Goal: Transaction & Acquisition: Subscribe to service/newsletter

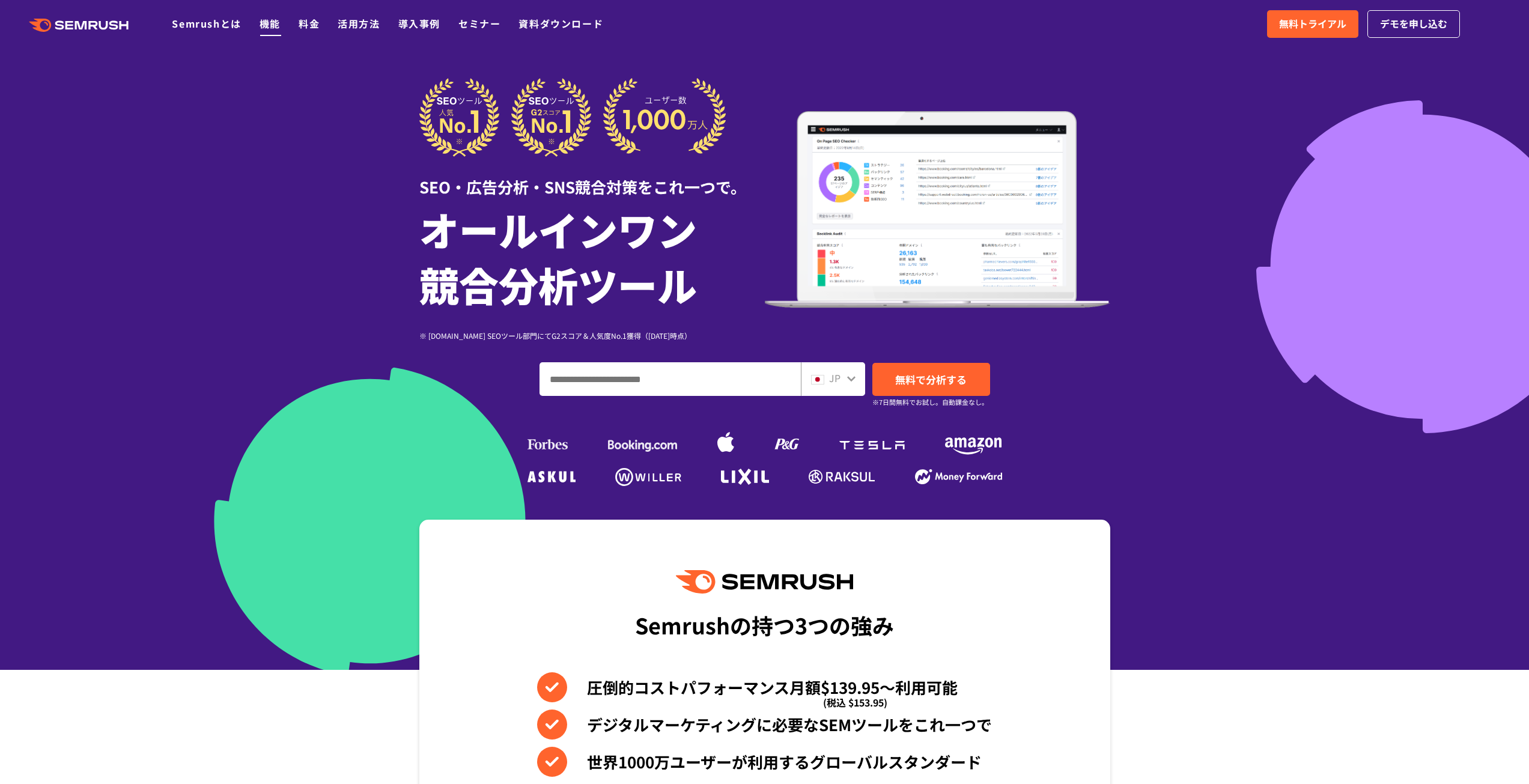
click at [275, 24] on link "機能" at bounding box center [270, 23] width 21 height 15
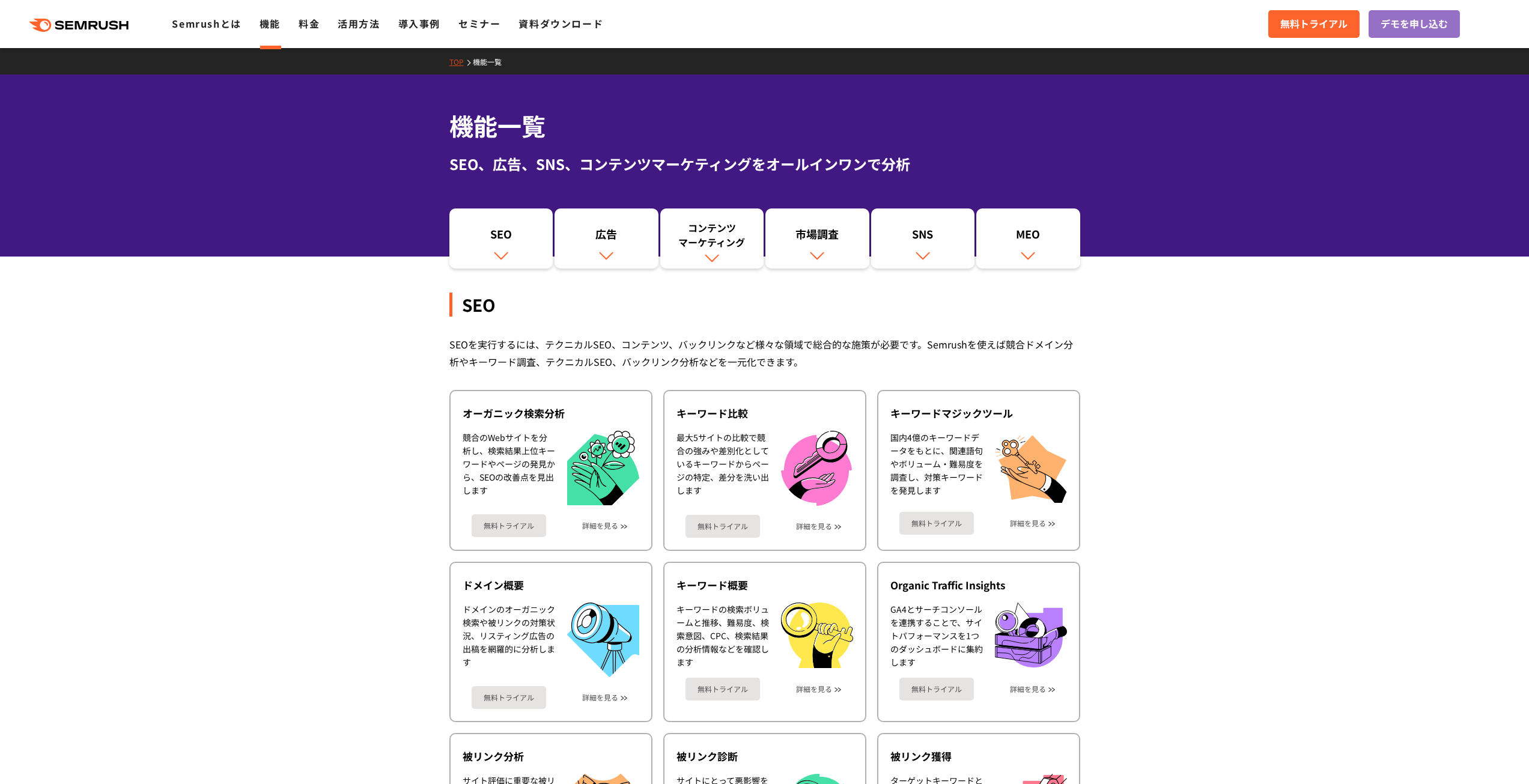
click at [199, 6] on div ".cls {fill: #FF642D;} .cls {fill: #FF642D;} Semrushとは 機能 料金 活用方法 導入事例 セミナー 資料ダウ…" at bounding box center [764, 24] width 1529 height 36
click at [223, 39] on div ".cls {fill: #FF642D;} .cls {fill: #FF642D;} Semrushとは 機能 料金 活用方法 導入事例 セミナー 資料ダウ…" at bounding box center [764, 24] width 1529 height 36
click at [220, 29] on link "Semrushとは" at bounding box center [206, 23] width 69 height 15
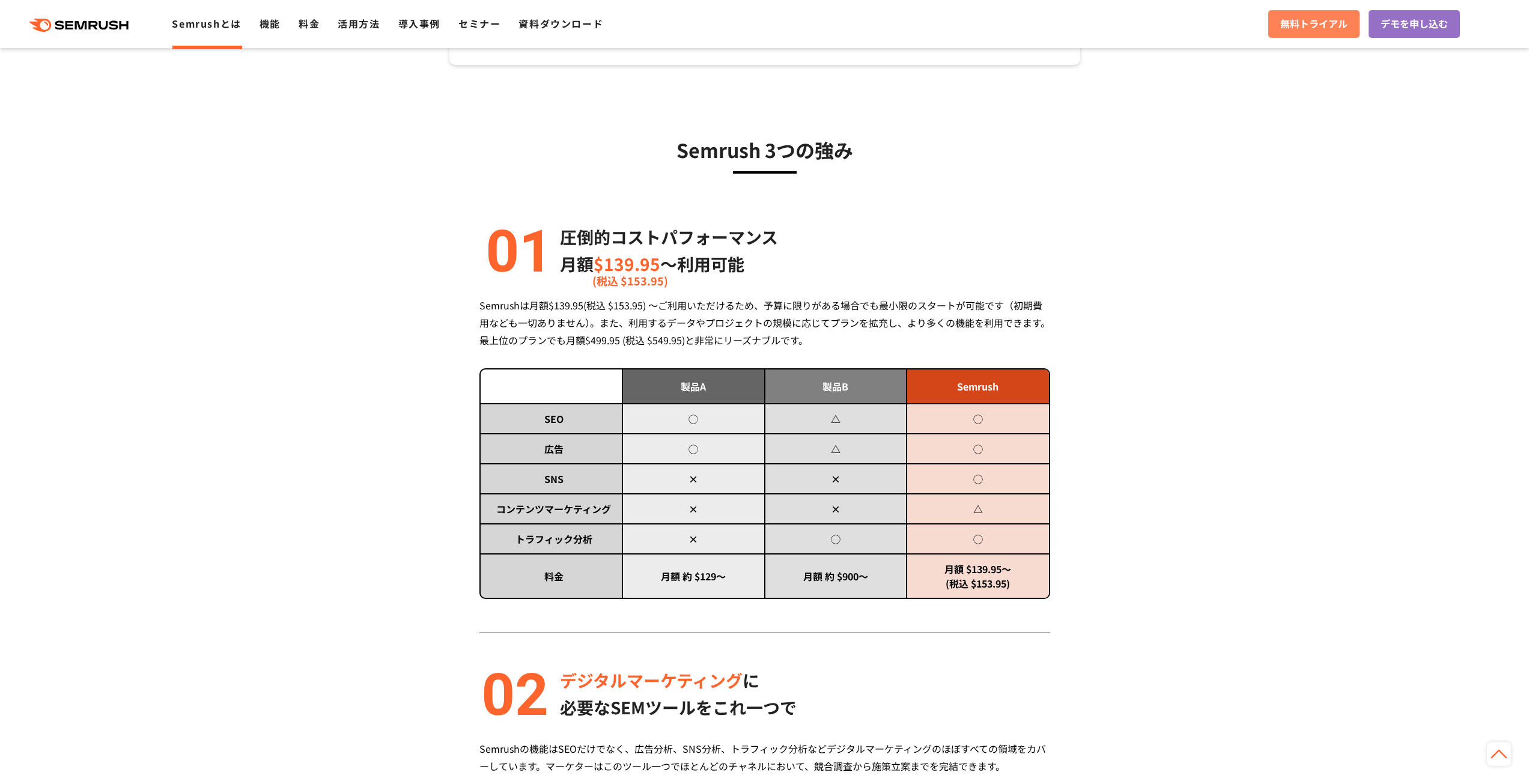
click at [1272, 27] on link "無料トライアル" at bounding box center [1314, 24] width 92 height 27
